Goal: Information Seeking & Learning: Learn about a topic

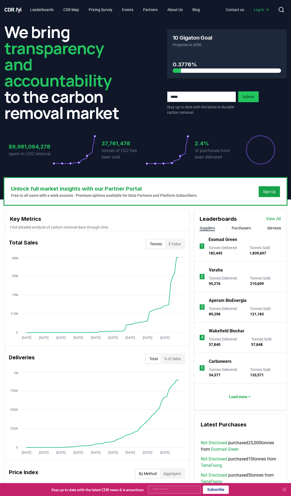
click at [110, 110] on h2 "We bring transparency and accountability to the carbon removal market" at bounding box center [64, 72] width 120 height 97
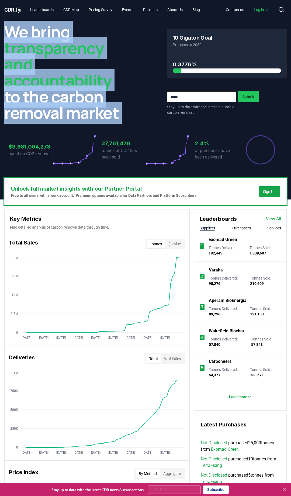
click at [110, 110] on h2 "We bring transparency and accountability to the carbon removal market" at bounding box center [64, 72] width 120 height 97
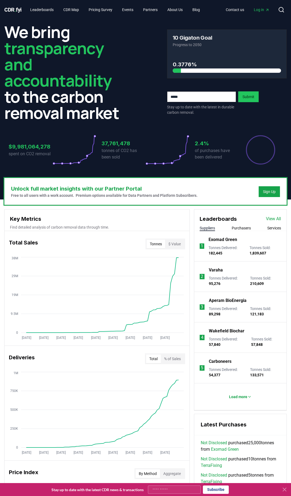
click at [110, 110] on h2 "We bring transparency and accountability to the carbon removal market" at bounding box center [64, 72] width 120 height 97
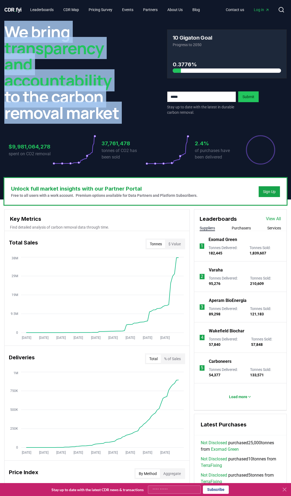
click at [110, 110] on h2 "We bring transparency and accountability to the carbon removal market" at bounding box center [64, 72] width 120 height 97
click at [175, 195] on p "Free to all users with a work account. Premium options available for Data Partn…" at bounding box center [104, 195] width 187 height 5
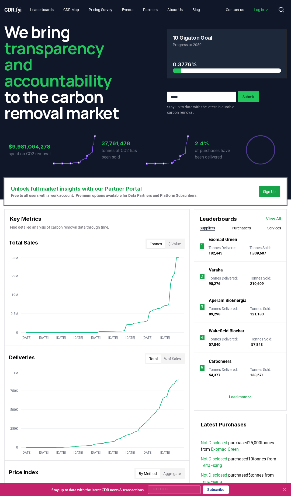
click at [175, 195] on p "Free to all users with a work account. Premium options available for Data Partn…" at bounding box center [104, 195] width 187 height 5
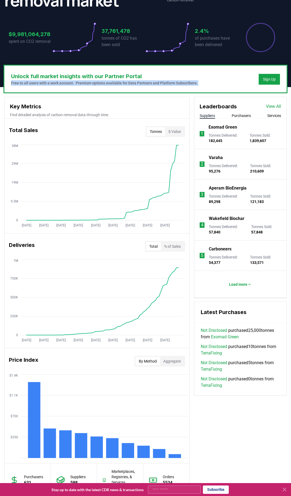
scroll to position [111, 0]
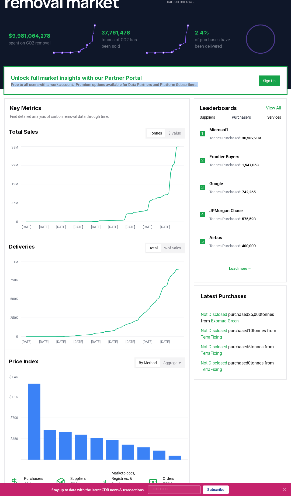
click at [245, 115] on button "Purchasers" at bounding box center [241, 117] width 19 height 5
click at [265, 117] on div "Suppliers Purchasers Services" at bounding box center [240, 118] width 92 height 6
click at [274, 117] on button "Services" at bounding box center [274, 117] width 14 height 5
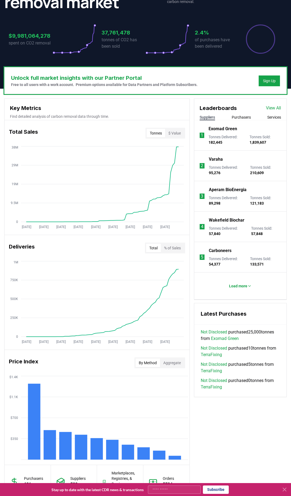
click at [211, 116] on button "Suppliers" at bounding box center [207, 117] width 15 height 5
click at [276, 107] on link "View All" at bounding box center [273, 108] width 15 height 6
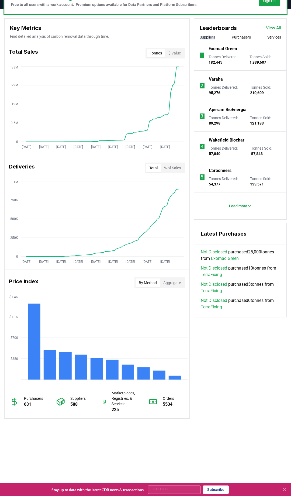
scroll to position [171, 0]
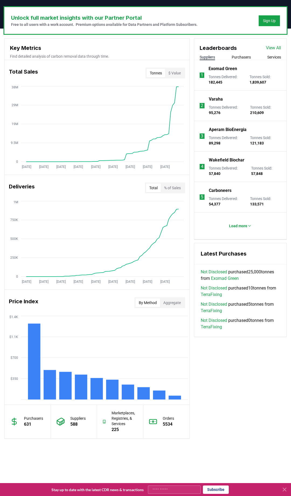
click at [218, 319] on link "Not Disclosed" at bounding box center [214, 320] width 26 height 6
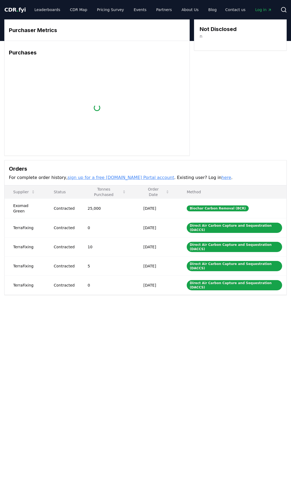
click at [223, 206] on div "Biochar Carbon Removal (BCR)" at bounding box center [218, 208] width 62 height 6
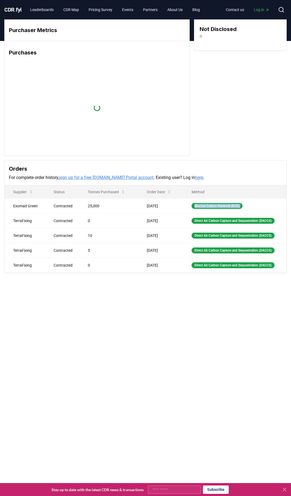
click at [213, 289] on div "Purchaser Metrics Purchases Loading... Not Disclosed n Orders For complete orde…" at bounding box center [145, 168] width 291 height 254
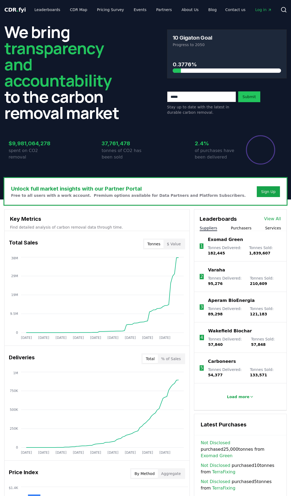
scroll to position [171, 0]
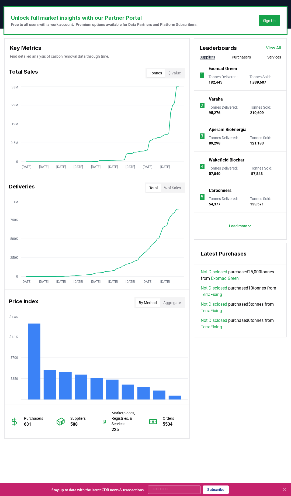
click at [218, 337] on div "Key Metrics Find detailed analysis of carbon removal data through time. Total S…" at bounding box center [145, 238] width 283 height 400
click at [29, 424] on p "631" at bounding box center [33, 424] width 19 height 6
click at [74, 424] on p "588" at bounding box center [77, 424] width 15 height 6
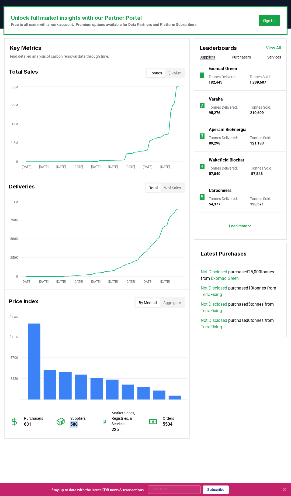
click at [74, 424] on p "588" at bounding box center [77, 424] width 15 height 6
click at [122, 425] on p "Marketplaces, Registries, & Services" at bounding box center [125, 418] width 26 height 16
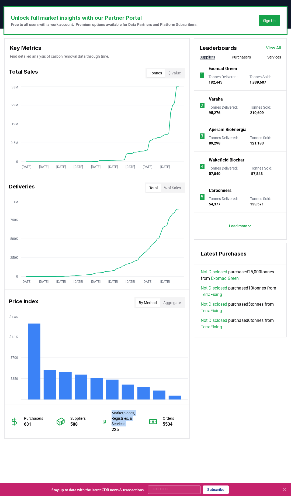
click at [122, 425] on p "Marketplaces, Registries, & Services" at bounding box center [125, 418] width 26 height 16
click at [211, 403] on div "Key Metrics Find detailed analysis of carbon removal data through time. Total S…" at bounding box center [145, 238] width 283 height 400
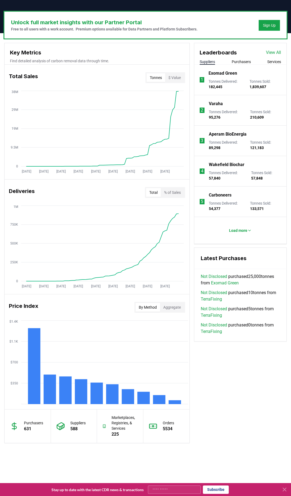
scroll to position [164, 0]
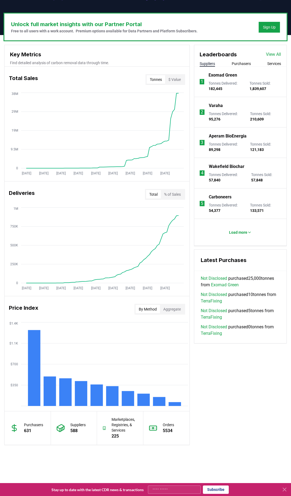
click at [181, 312] on button "Aggregate" at bounding box center [172, 309] width 24 height 9
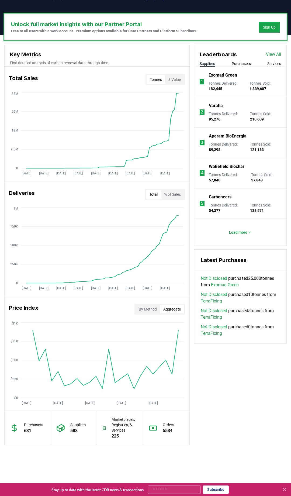
click at [152, 307] on button "By Method" at bounding box center [148, 309] width 25 height 9
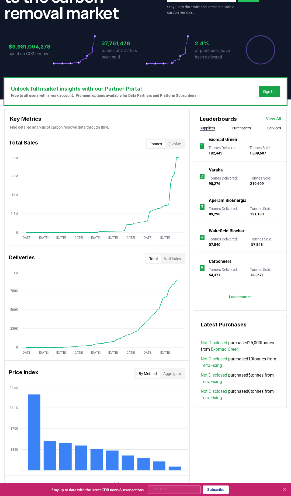
scroll to position [108, 0]
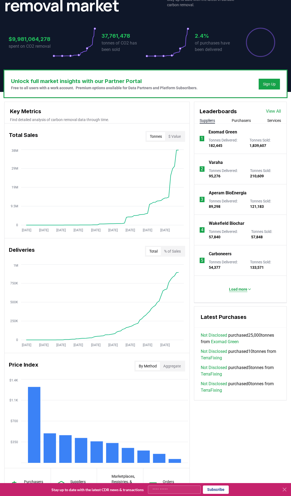
click at [243, 291] on p "Load more" at bounding box center [238, 289] width 18 height 5
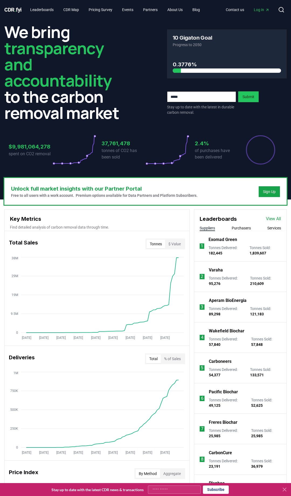
scroll to position [0, 0]
